Goal: Navigation & Orientation: Find specific page/section

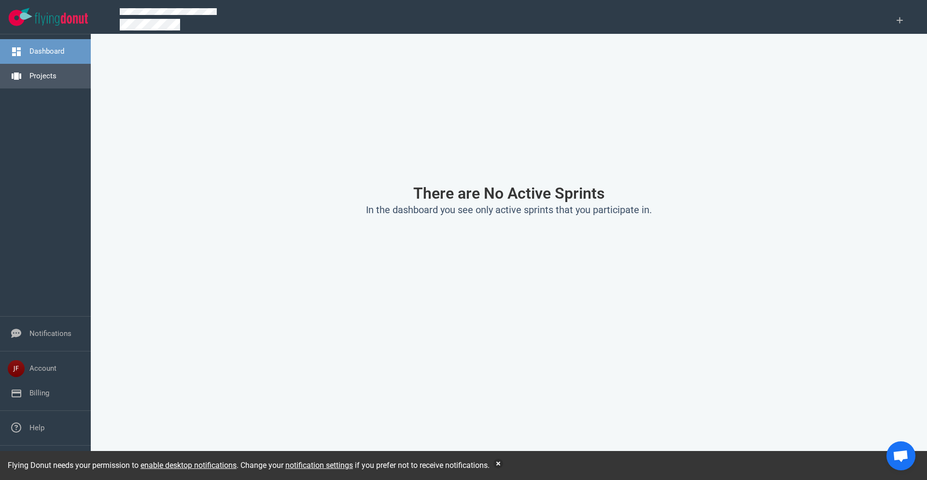
click at [45, 77] on link "Projects" at bounding box center [42, 75] width 27 height 9
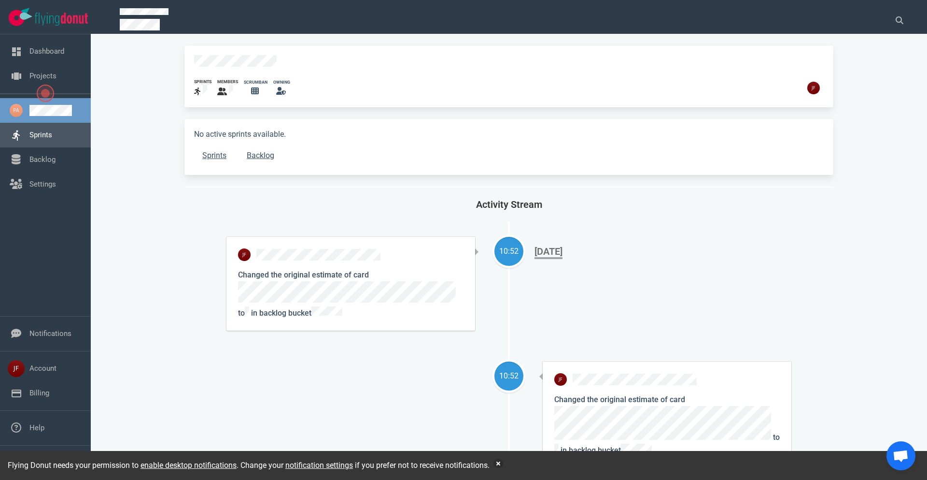
click at [46, 138] on link "Sprints" at bounding box center [40, 134] width 23 height 9
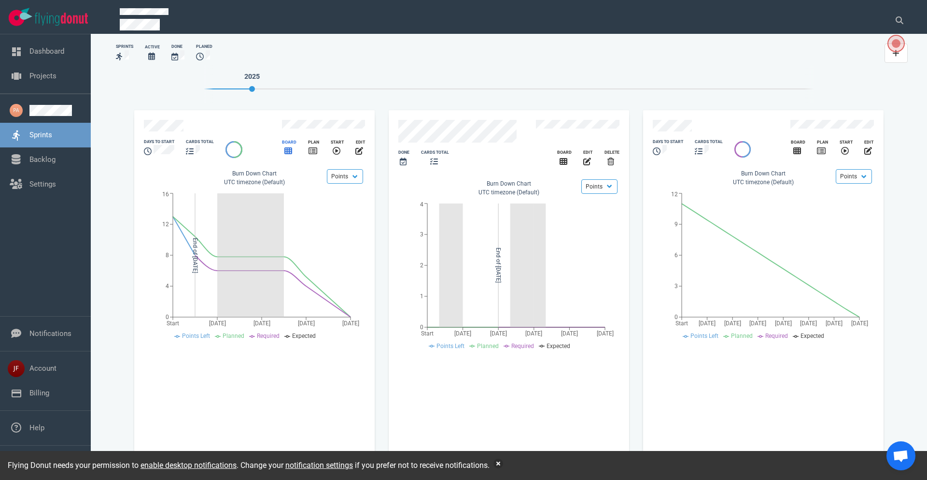
click at [289, 147] on icon "slide 1 of 3" at bounding box center [288, 150] width 8 height 7
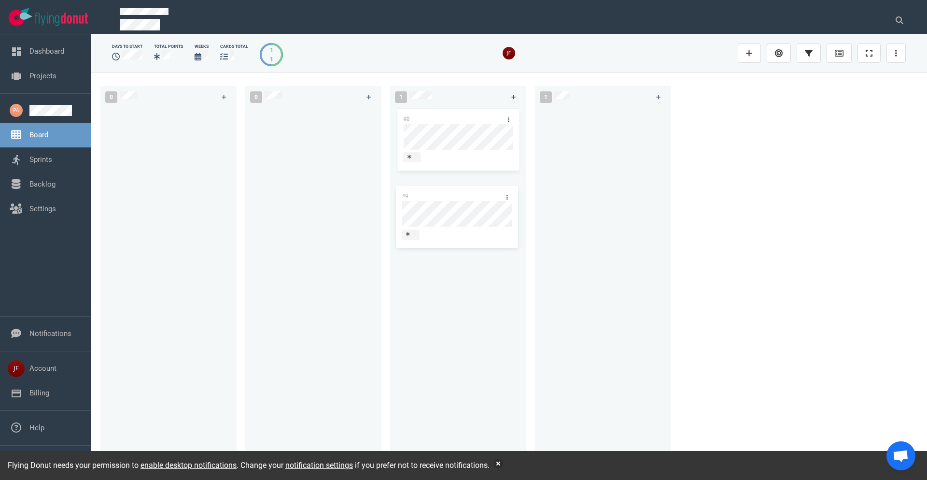
drag, startPoint x: 593, startPoint y: 118, endPoint x: 473, endPoint y: 198, distance: 144.0
click at [370, 196] on div "0 0 1 #8 1 #9 #9" at bounding box center [509, 275] width 836 height 407
drag, startPoint x: 465, startPoint y: 116, endPoint x: 327, endPoint y: 125, distance: 137.9
click at [325, 125] on div "0 0 2 #8 #9 #8 0" at bounding box center [509, 275] width 836 height 407
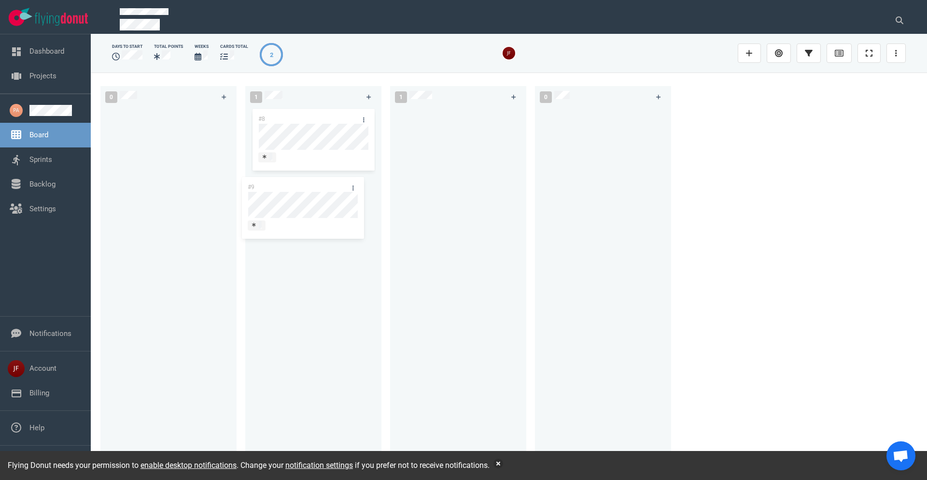
drag, startPoint x: 459, startPoint y: 118, endPoint x: 304, endPoint y: 186, distance: 169.8
click at [304, 186] on div "0 1 #8 1 #9 #9 0" at bounding box center [509, 275] width 836 height 407
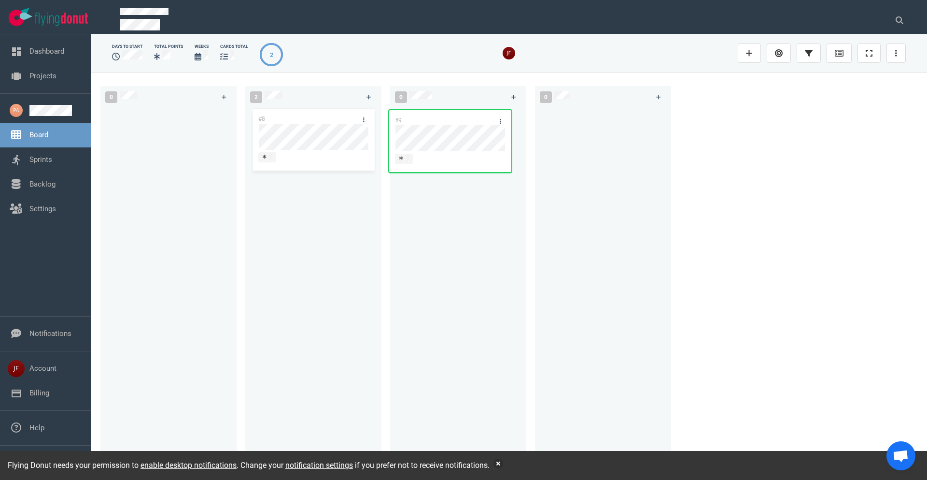
drag, startPoint x: 307, startPoint y: 186, endPoint x: 443, endPoint y: 118, distance: 152.7
click at [370, 118] on div "0 2 #8 #9 #9 0 0" at bounding box center [509, 275] width 836 height 407
